Goal: Task Accomplishment & Management: Manage account settings

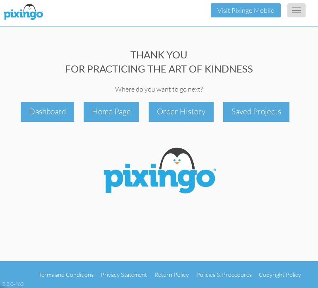
click at [294, 12] on span "button" at bounding box center [296, 12] width 9 height 1
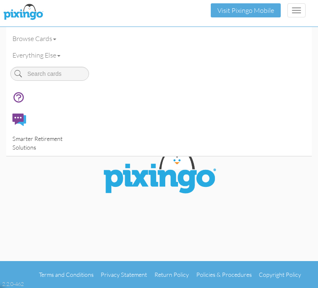
click at [42, 138] on span "Smarter Retirement Solutions" at bounding box center [37, 143] width 50 height 16
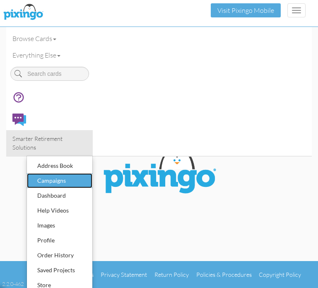
click at [52, 180] on div "Campaigns" at bounding box center [59, 180] width 49 height 12
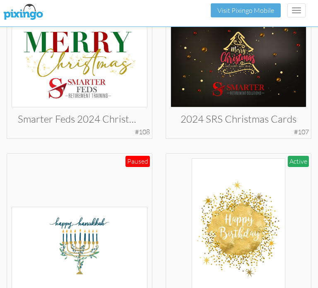
scroll to position [481, 0]
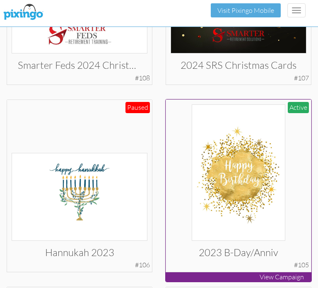
click at [232, 162] on img at bounding box center [239, 172] width 94 height 136
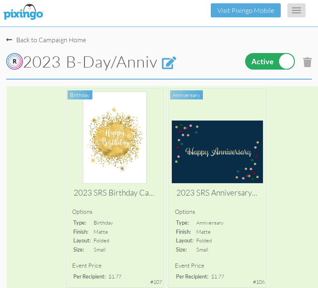
click at [301, 10] on button "Toggle navigation" at bounding box center [297, 10] width 18 height 14
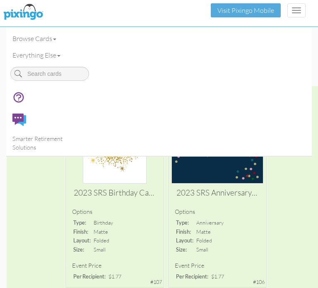
click at [108, 20] on div "Toggle navigation Visit Pixingo Mobile" at bounding box center [159, 10] width 306 height 21
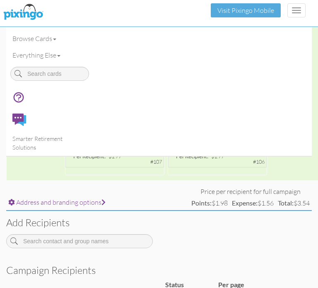
scroll to position [128, 0]
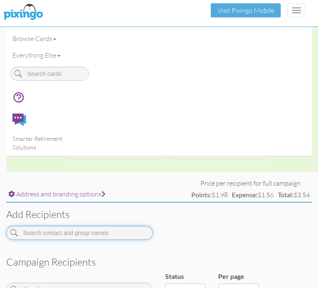
click at [53, 238] on input at bounding box center [79, 233] width 147 height 14
type input "[PERSON_NAME]"
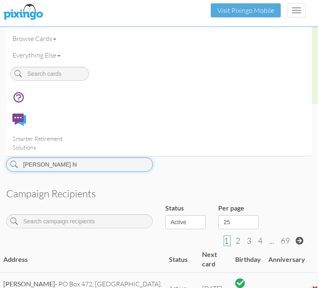
scroll to position [199, 0]
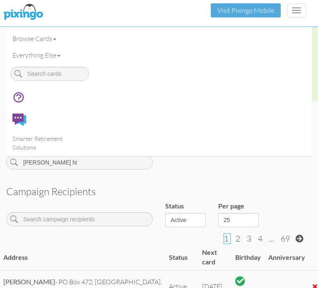
click at [298, 8] on button "Toggle navigation" at bounding box center [297, 10] width 18 height 14
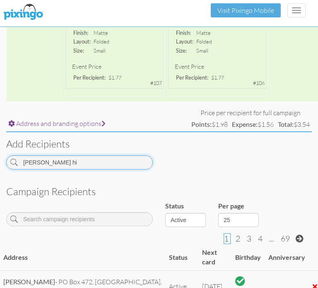
click at [106, 160] on input "[PERSON_NAME] hi" at bounding box center [79, 162] width 147 height 14
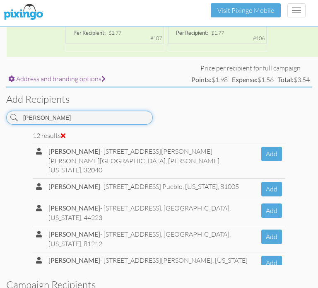
scroll to position [246, 0]
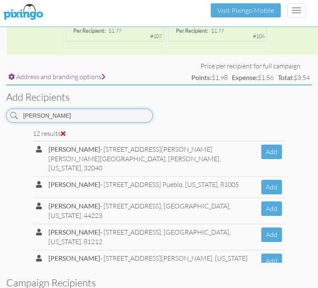
type input "[PERSON_NAME]"
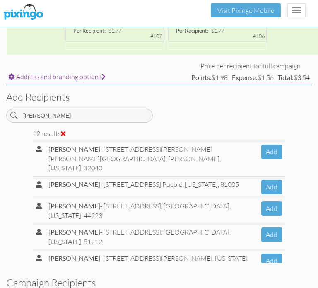
click at [273, 279] on button "Add" at bounding box center [271, 286] width 21 height 15
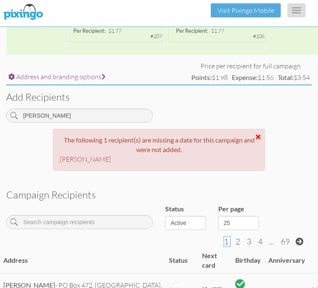
click at [300, 11] on button "Toggle navigation" at bounding box center [297, 10] width 18 height 14
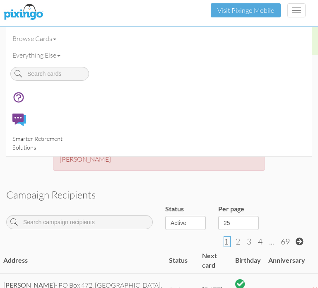
click at [45, 144] on link "Smarter Retirement Solutions" at bounding box center [49, 143] width 87 height 26
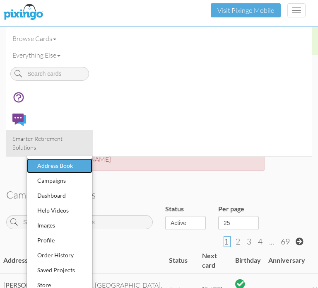
click at [62, 166] on div "Address Book" at bounding box center [59, 166] width 49 height 12
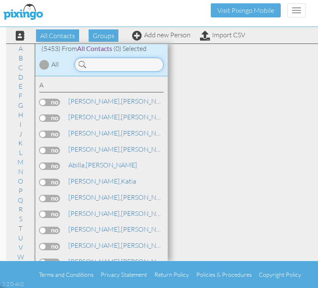
click at [108, 61] on input at bounding box center [119, 65] width 89 height 14
type input "[PERSON_NAME]"
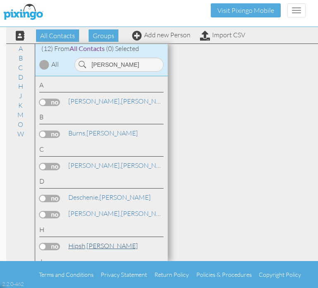
click at [87, 250] on link "[PERSON_NAME]" at bounding box center [103, 246] width 71 height 10
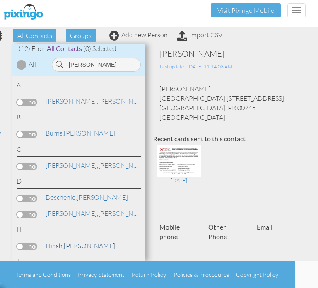
scroll to position [0, 61]
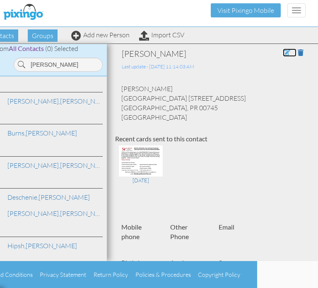
click at [288, 51] on span at bounding box center [286, 52] width 7 height 7
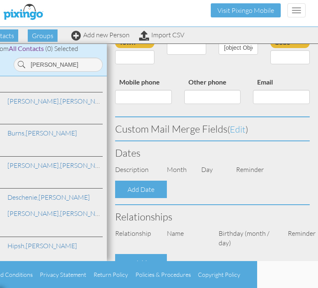
type input "[PERSON_NAME]"
type input "Hipsh"
type input "[GEOGRAPHIC_DATA] [STREET_ADDRESS]"
type input "[GEOGRAPHIC_DATA]"
type input "00745"
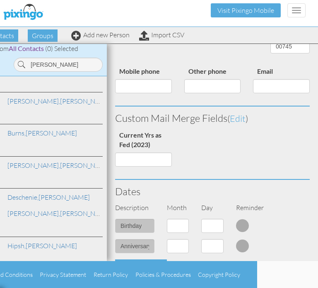
select select "object:38468"
select select "object:38713"
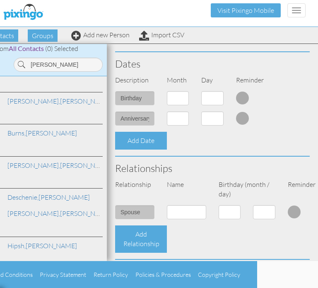
scroll to position [262, 0]
click at [176, 105] on select "1 - [DATE] - [DATE] - [DATE] - [DATE] - [DATE] - [DATE] - [DATE] - [DATE] - [DA…" at bounding box center [178, 98] width 22 height 14
click at [178, 249] on div "Add Relationship" at bounding box center [212, 238] width 207 height 27
click at [177, 105] on select "1 - [DATE] - [DATE] - [DATE] - [DATE] - [DATE] - [DATE] - [DATE] - [DATE] - [DA…" at bounding box center [178, 98] width 22 height 14
select select "object:38792"
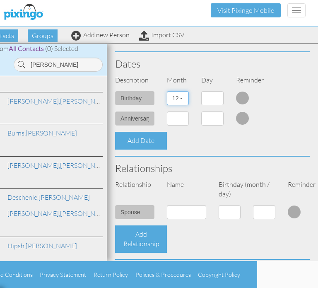
click at [167, 100] on select "1 - [DATE] - [DATE] - [DATE] - [DATE] - [DATE] - [DATE] - [DATE] - [DATE] - [DA…" at bounding box center [178, 98] width 22 height 14
click at [210, 105] on select "1 2 3 4 5 6 7 8 9 10 11 12 13 14 15 16 17 18 19 20 21 22 23 24 25 26 27 28 29 3…" at bounding box center [212, 98] width 22 height 14
select select "number:27"
click at [201, 100] on select "1 2 3 4 5 6 7 8 9 10 11 12 13 14 15 16 17 18 19 20 21 22 23 24 25 26 27 28 29 3…" at bounding box center [212, 98] width 22 height 14
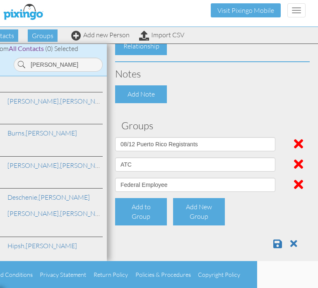
scroll to position [466, 0]
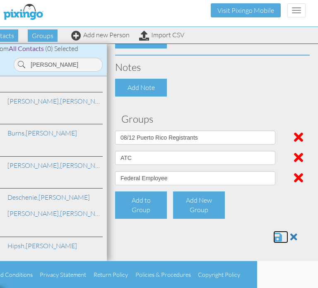
click at [275, 242] on span at bounding box center [277, 237] width 9 height 10
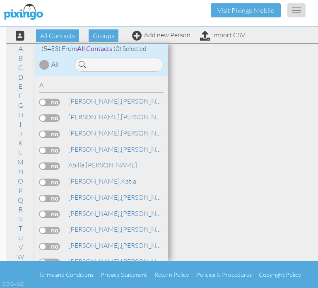
click at [297, 12] on span "button" at bounding box center [296, 12] width 9 height 1
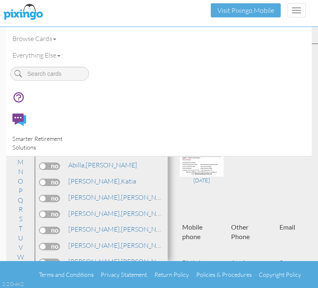
click at [35, 134] on link "Smarter Retirement Solutions" at bounding box center [49, 143] width 87 height 26
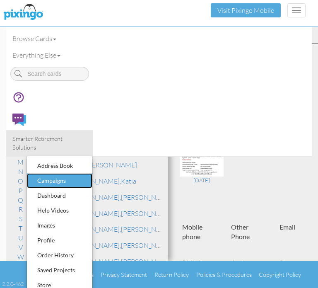
click at [62, 183] on div "Campaigns" at bounding box center [59, 180] width 49 height 12
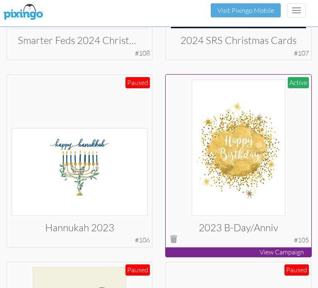
scroll to position [507, 0]
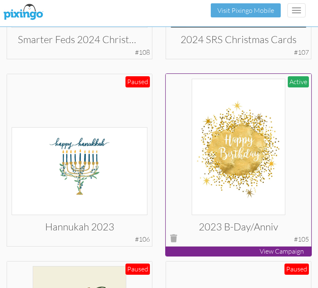
click at [253, 153] on img at bounding box center [239, 147] width 94 height 136
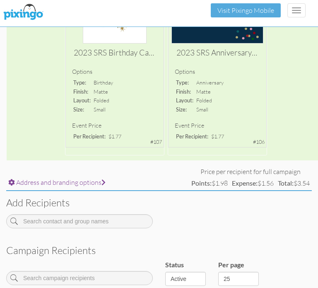
scroll to position [140, 0]
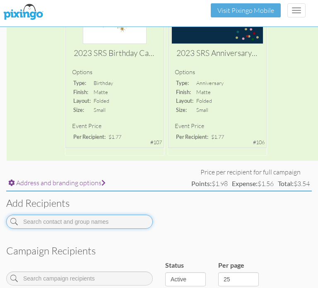
click at [114, 218] on input at bounding box center [79, 222] width 147 height 14
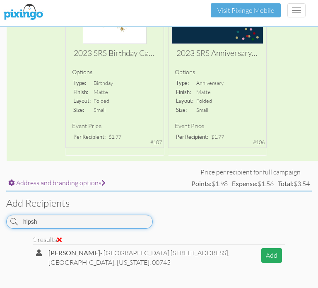
type input "hipsh"
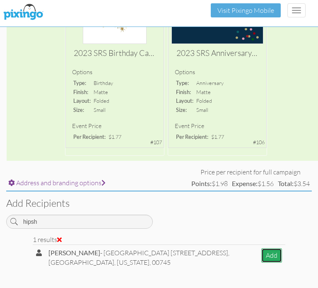
click at [276, 258] on button "Add" at bounding box center [271, 255] width 21 height 15
